Goal: Find contact information: Find contact information

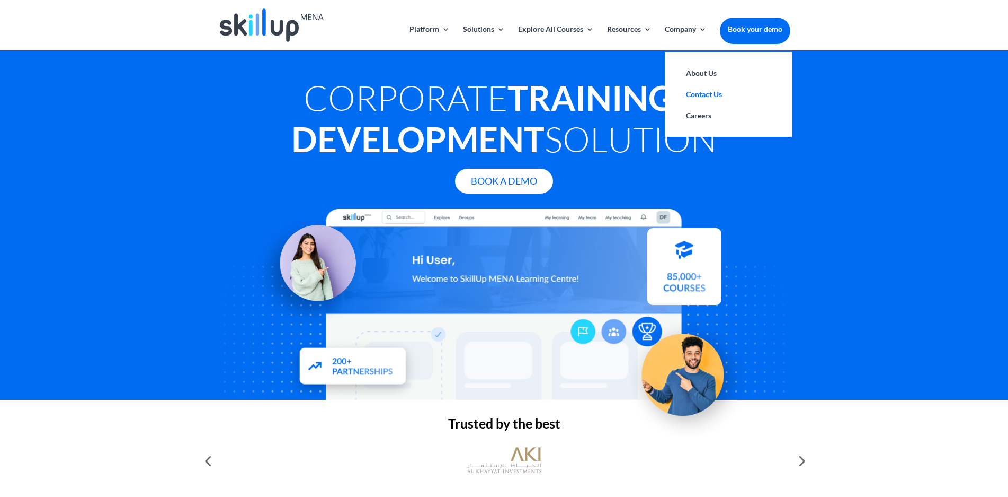
click at [701, 96] on link "Contact Us" at bounding box center [729, 94] width 106 height 21
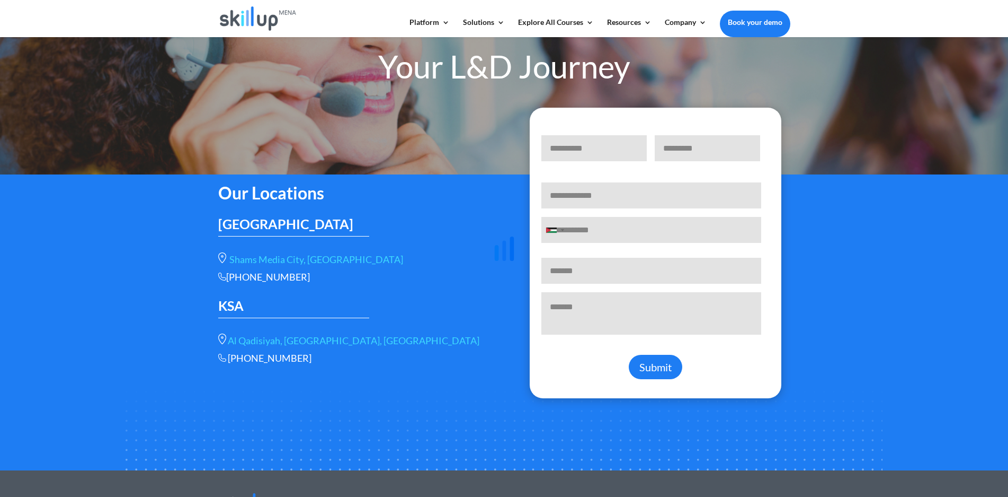
scroll to position [106, 0]
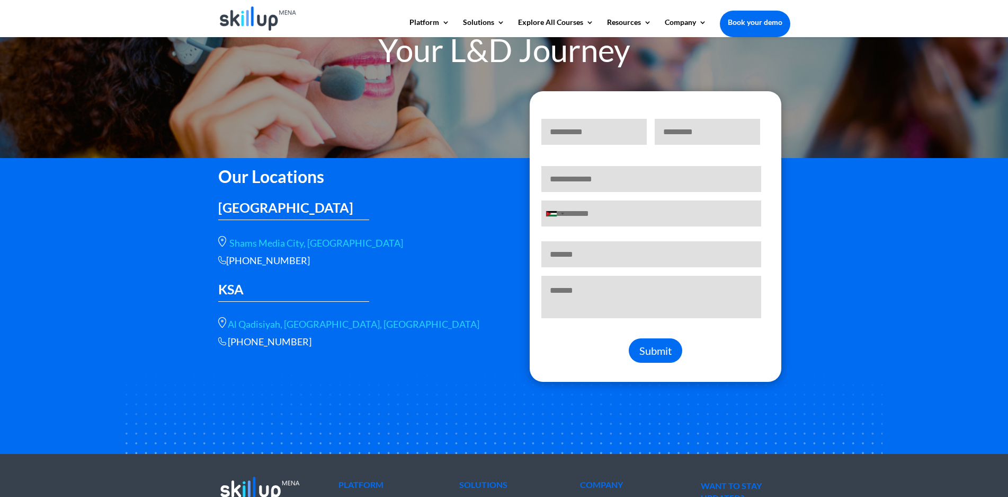
click at [302, 260] on div "[PHONE_NUMBER]" at bounding box center [353, 260] width 270 height 12
drag, startPoint x: 308, startPoint y: 344, endPoint x: 250, endPoint y: 345, distance: 57.8
click at [250, 345] on p "[PHONE_NUMBER]" at bounding box center [353, 341] width 270 height 12
copy span "56 566 9461"
